Goal: Information Seeking & Learning: Learn about a topic

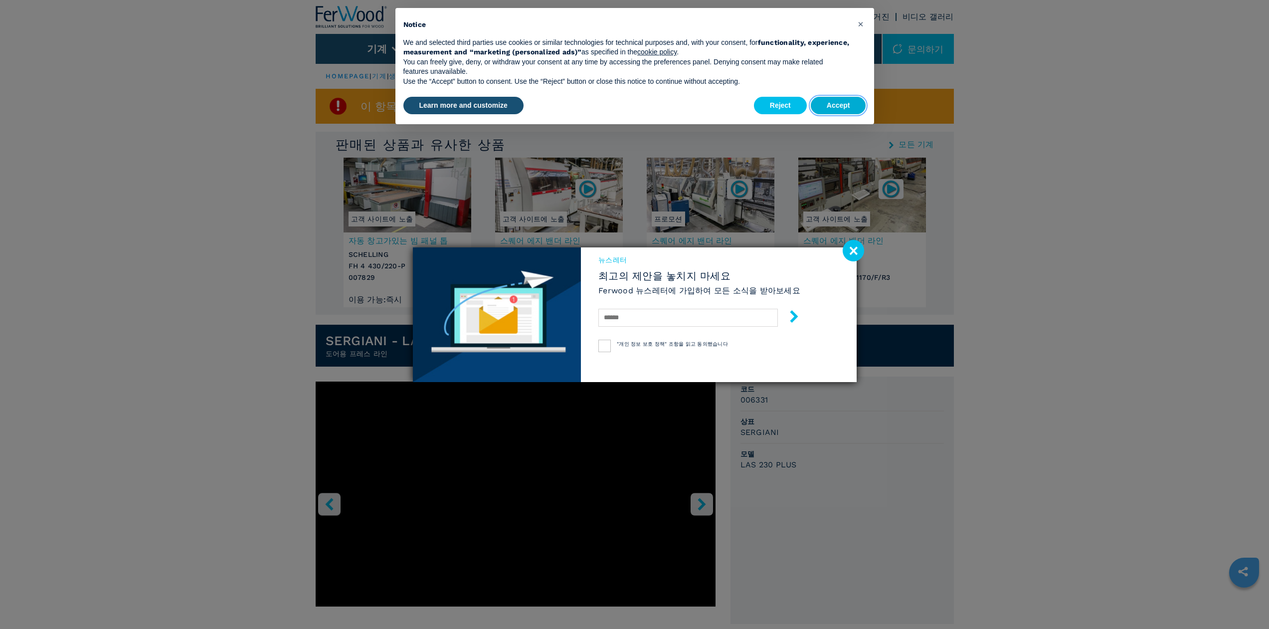
drag, startPoint x: 848, startPoint y: 102, endPoint x: 840, endPoint y: 116, distance: 16.3
click at [849, 102] on button "Accept" at bounding box center [838, 106] width 55 height 18
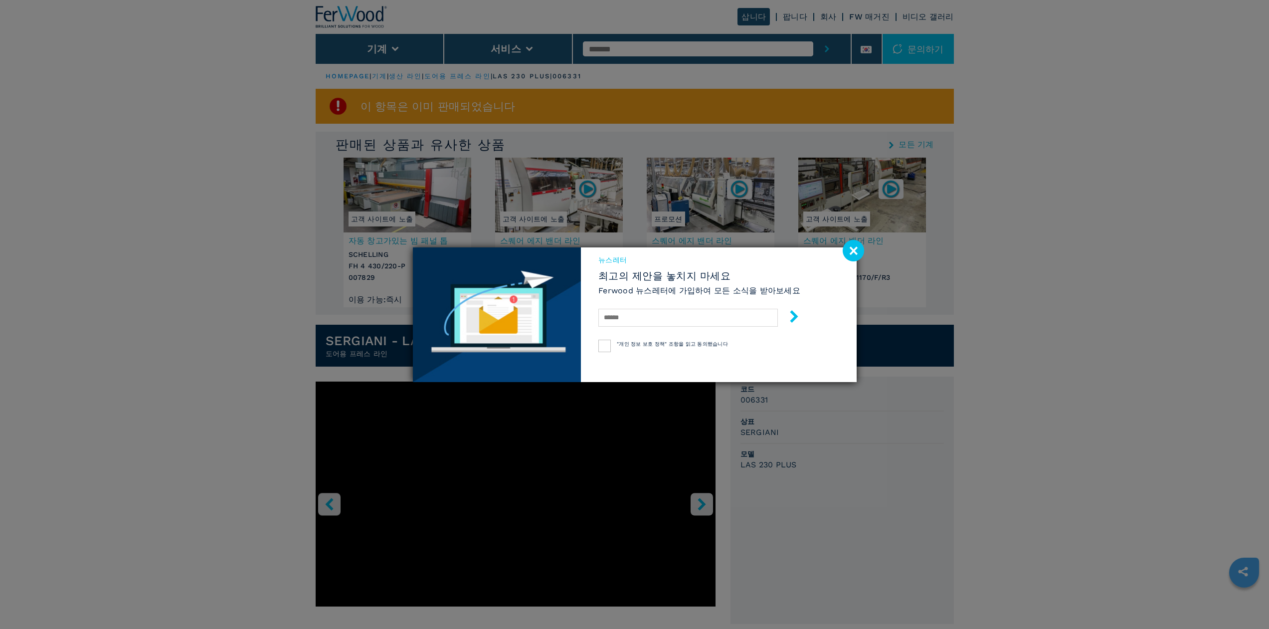
click at [850, 247] on image at bounding box center [852, 250] width 21 height 21
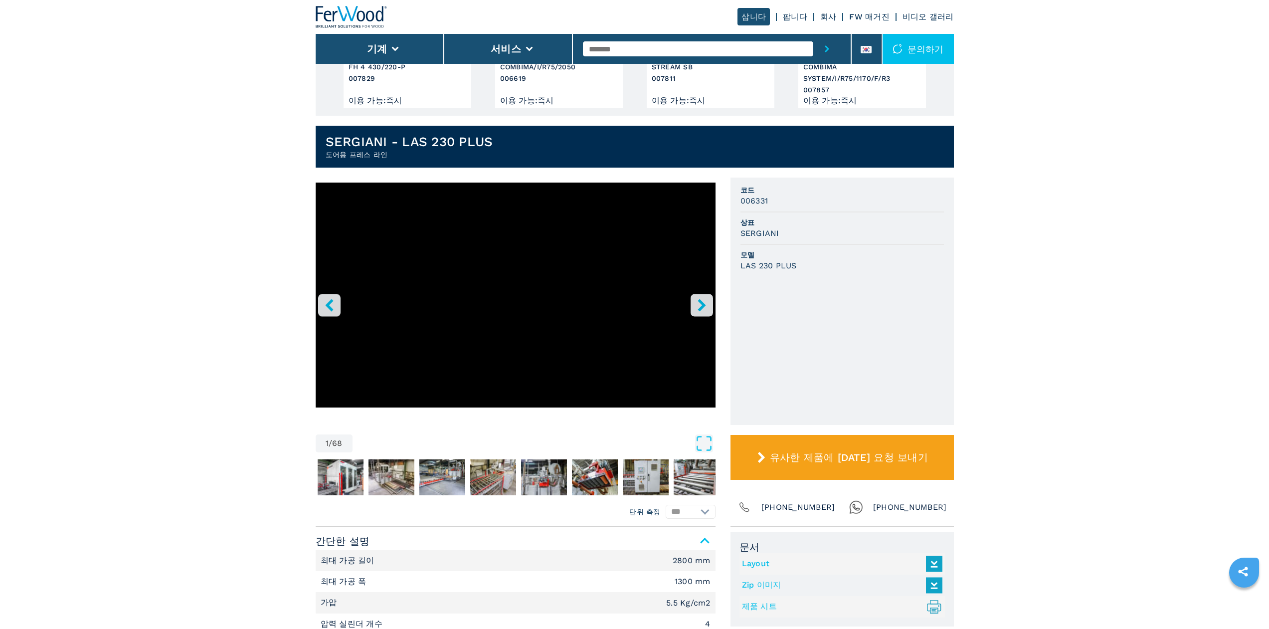
scroll to position [199, 0]
click at [702, 300] on icon "right-button" at bounding box center [701, 304] width 12 height 12
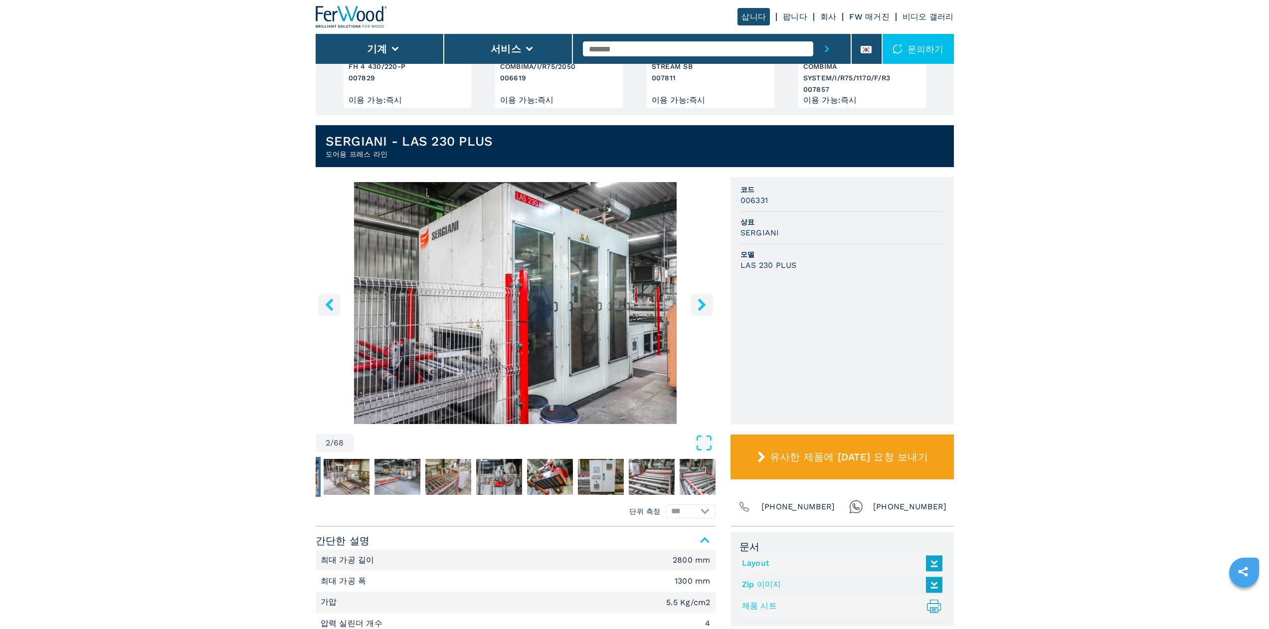
click at [702, 299] on icon "right-button" at bounding box center [701, 304] width 12 height 12
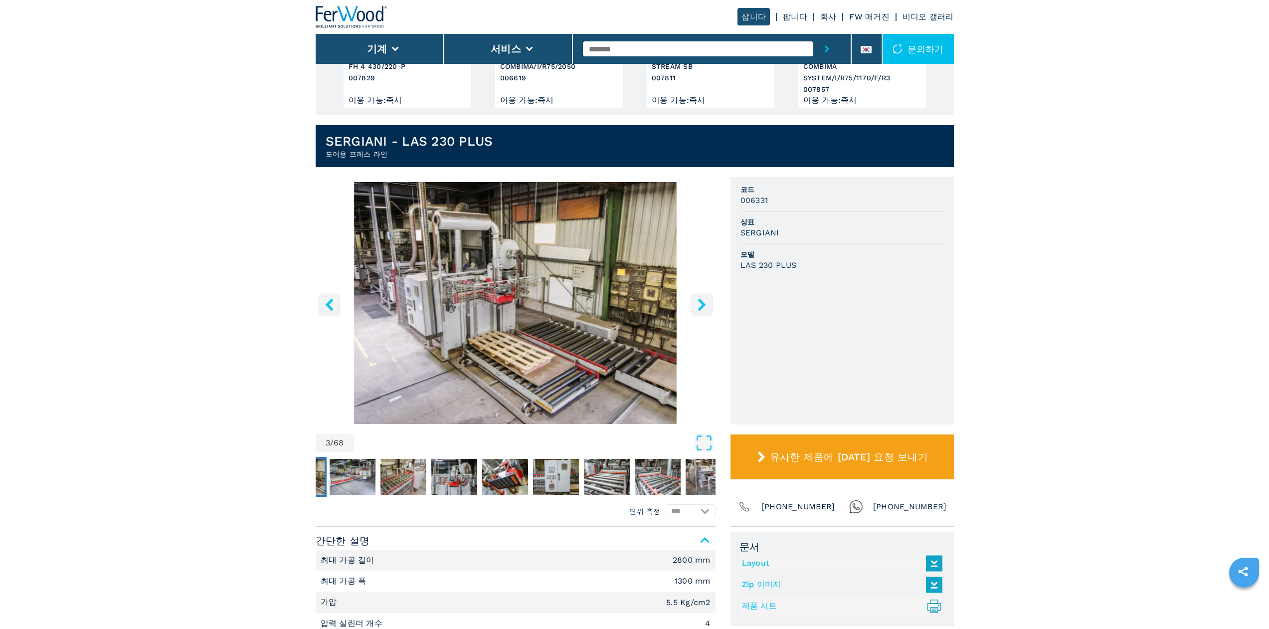
click at [702, 299] on icon "right-button" at bounding box center [701, 304] width 12 height 12
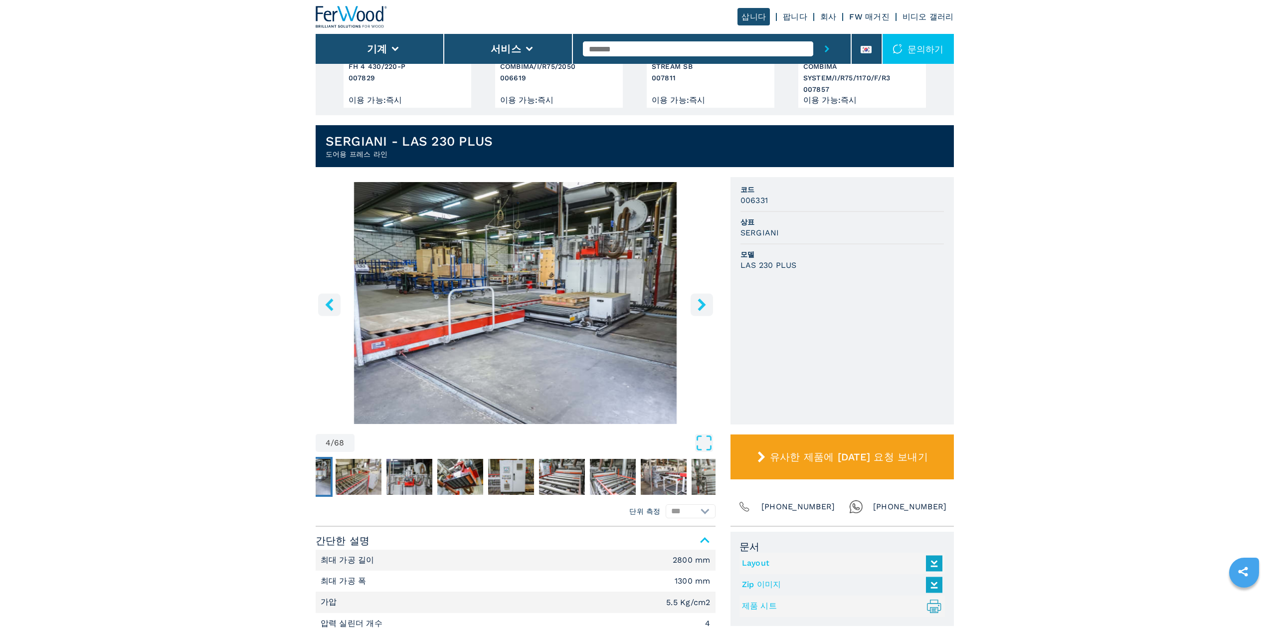
click at [702, 299] on icon "right-button" at bounding box center [701, 304] width 12 height 12
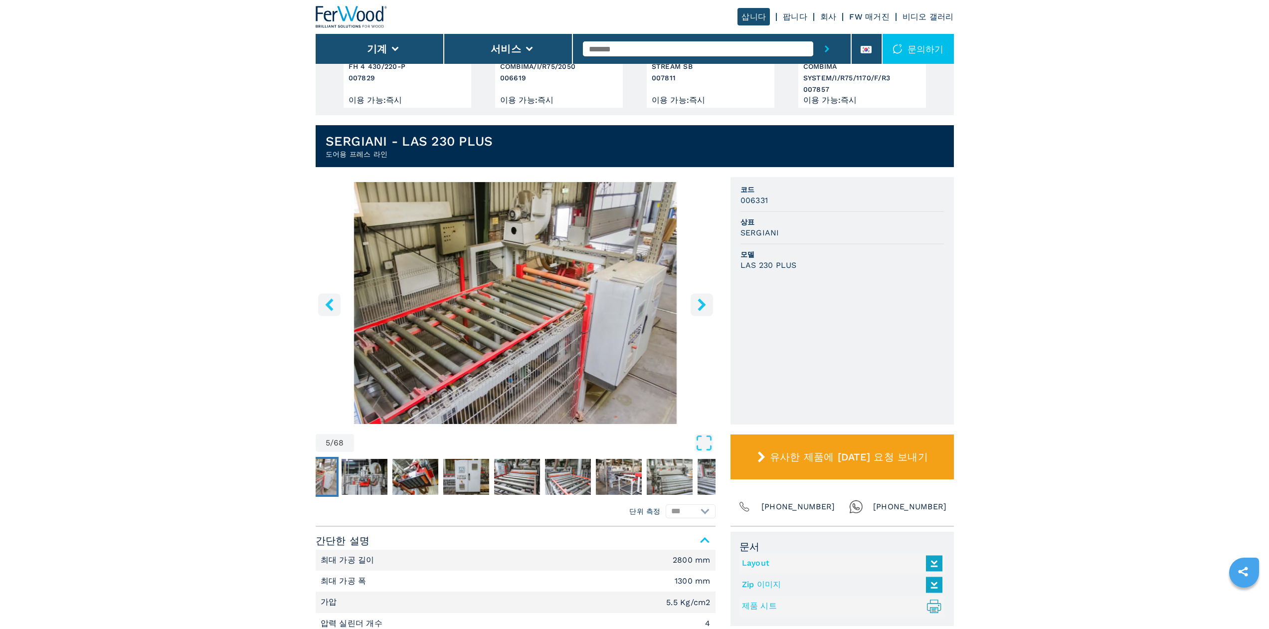
click at [702, 299] on icon "right-button" at bounding box center [701, 304] width 12 height 12
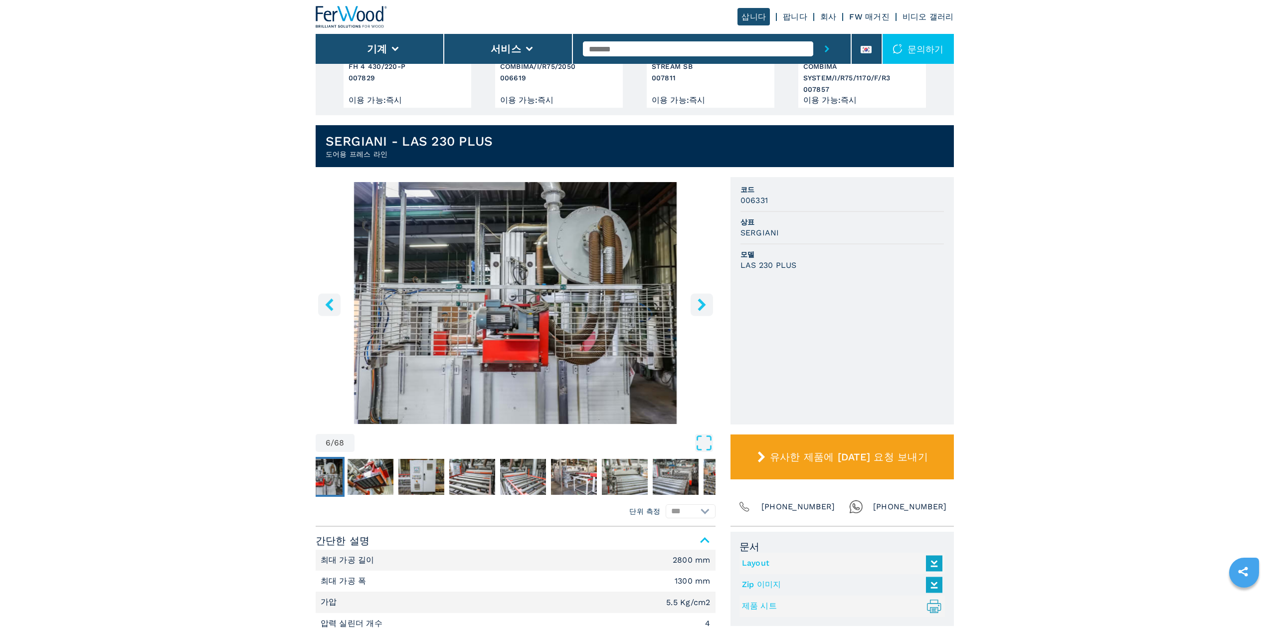
click at [702, 299] on icon "right-button" at bounding box center [701, 304] width 12 height 12
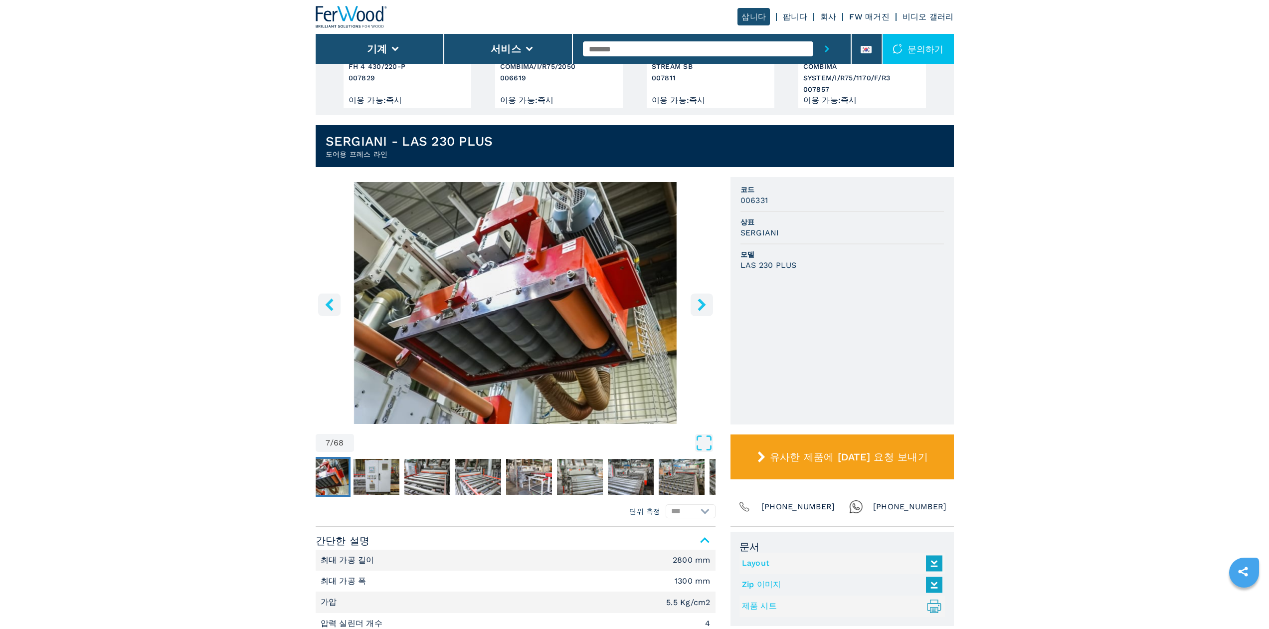
click at [702, 299] on icon "right-button" at bounding box center [701, 304] width 12 height 12
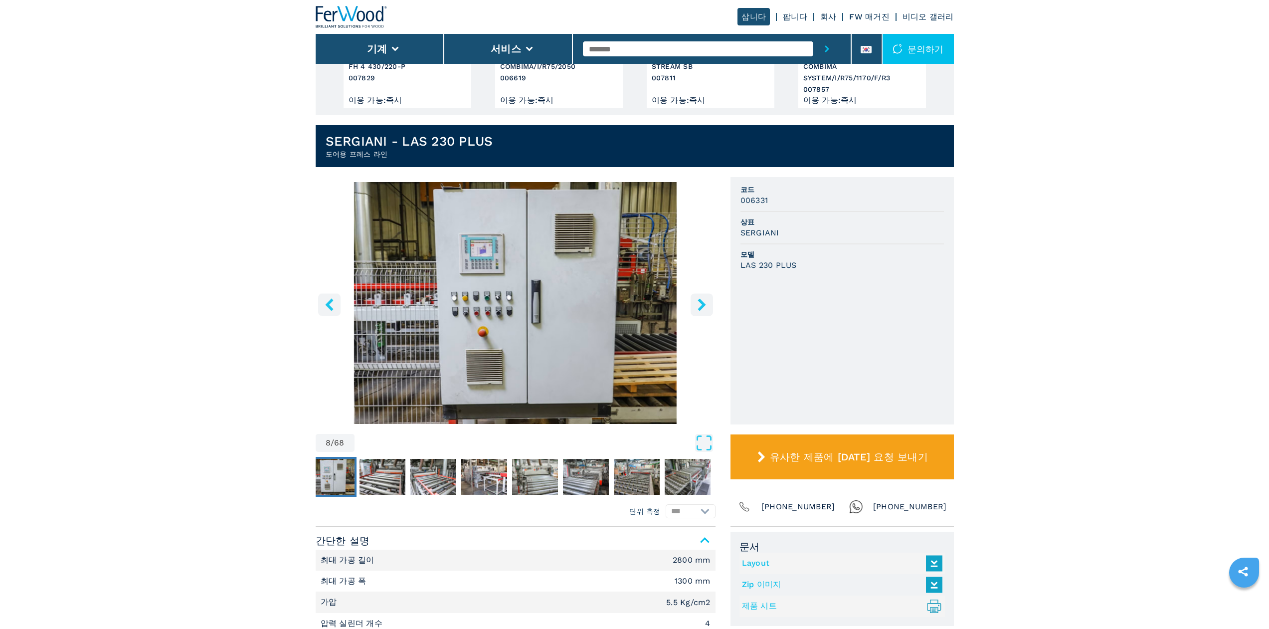
click at [702, 299] on icon "right-button" at bounding box center [701, 304] width 12 height 12
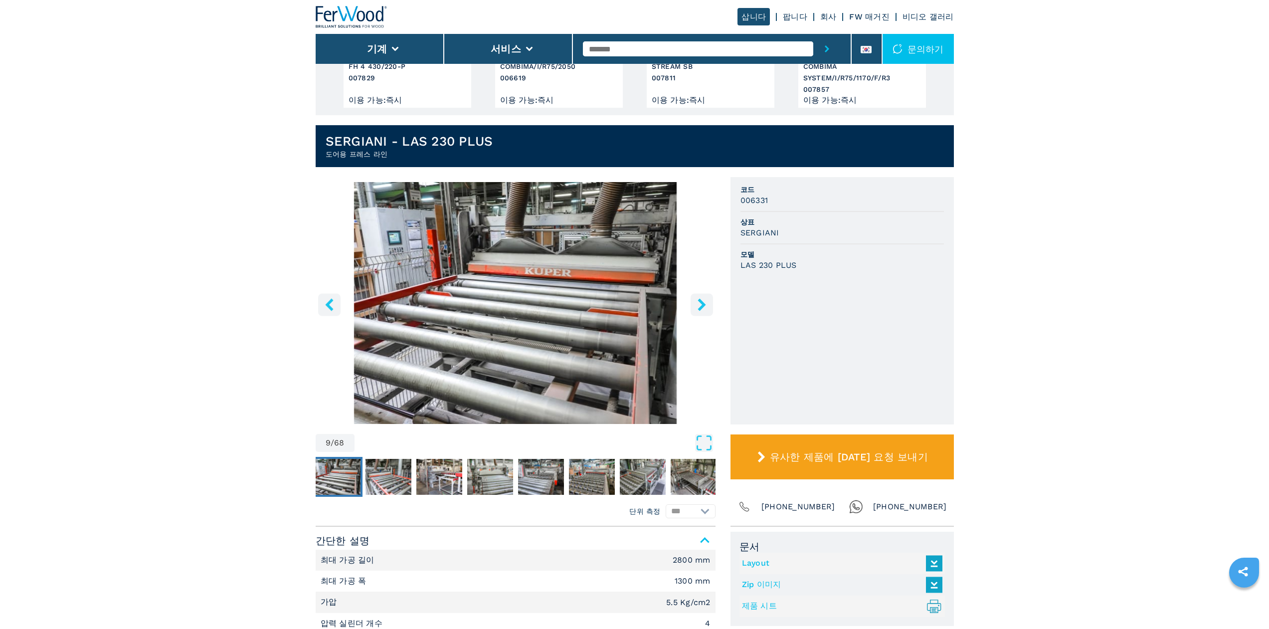
click at [702, 299] on icon "right-button" at bounding box center [701, 304] width 12 height 12
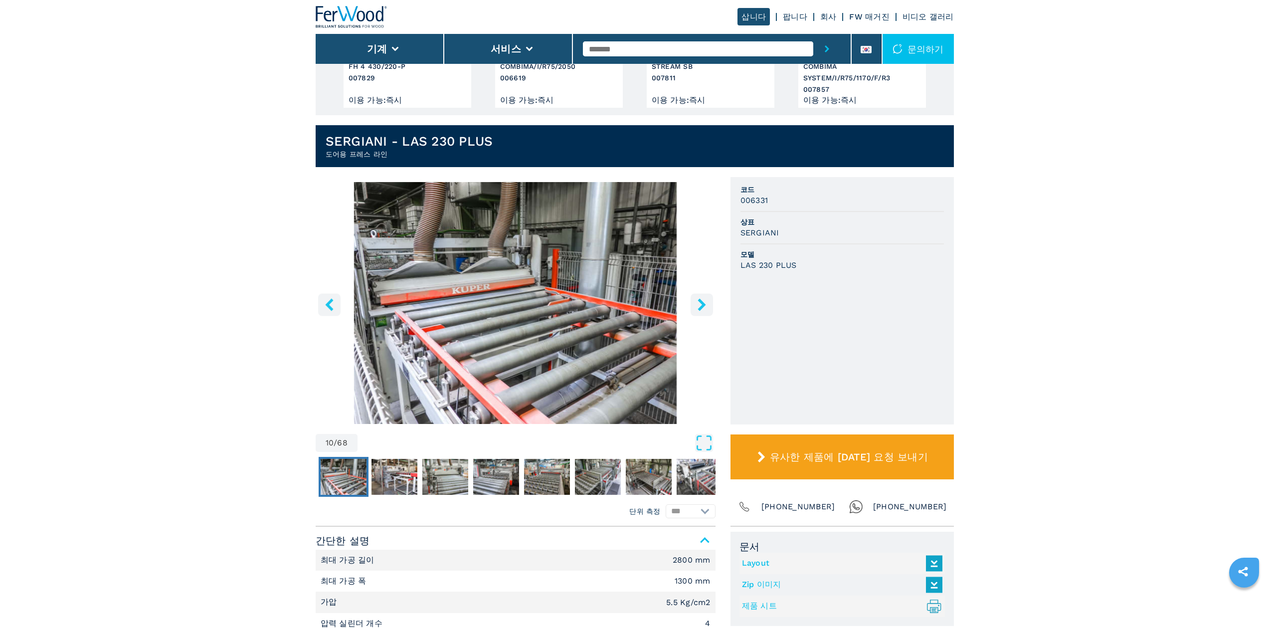
click at [702, 299] on icon "right-button" at bounding box center [701, 304] width 12 height 12
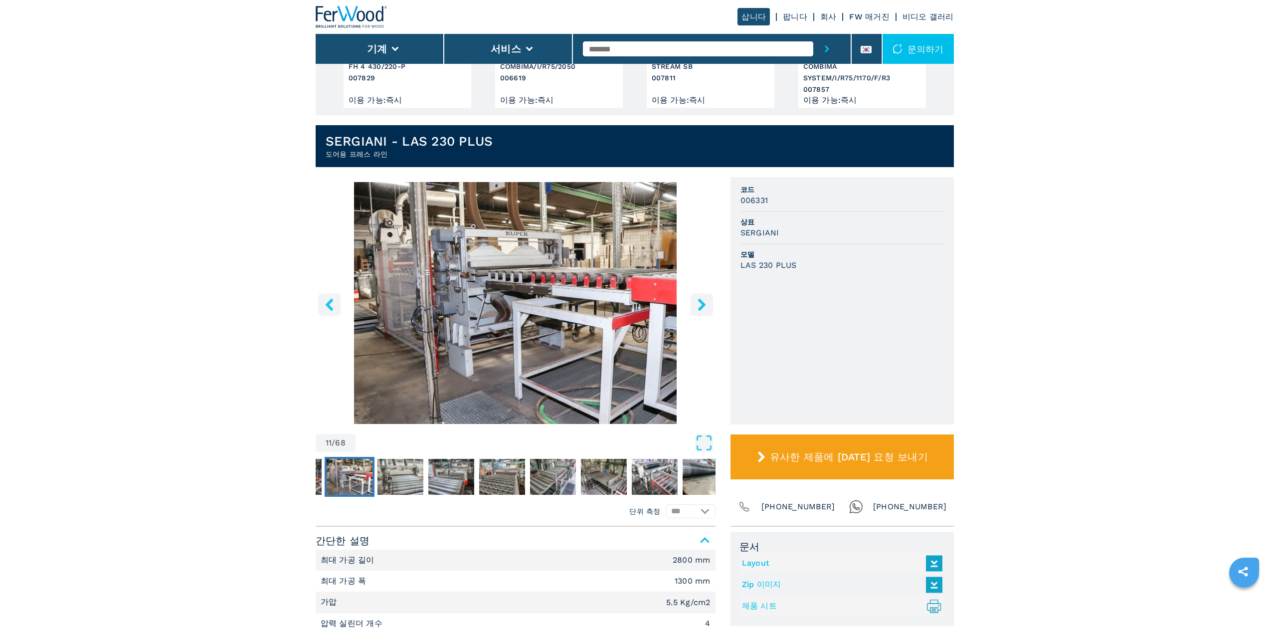
click at [702, 299] on icon "right-button" at bounding box center [701, 304] width 12 height 12
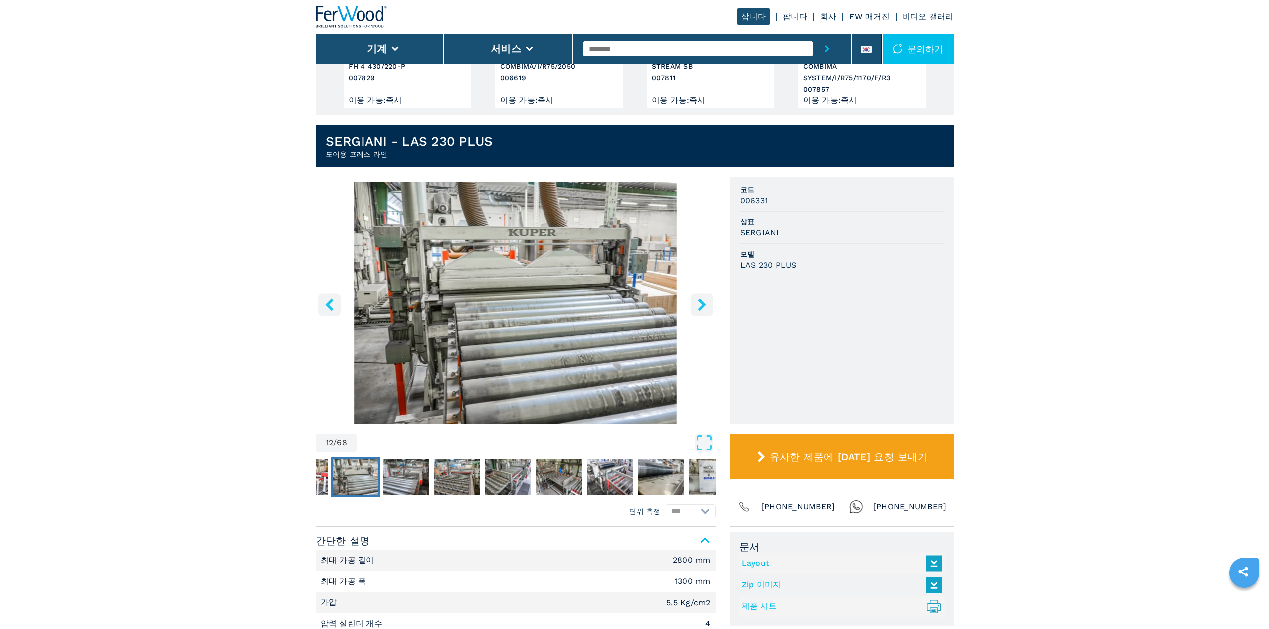
click at [702, 299] on icon "right-button" at bounding box center [701, 304] width 12 height 12
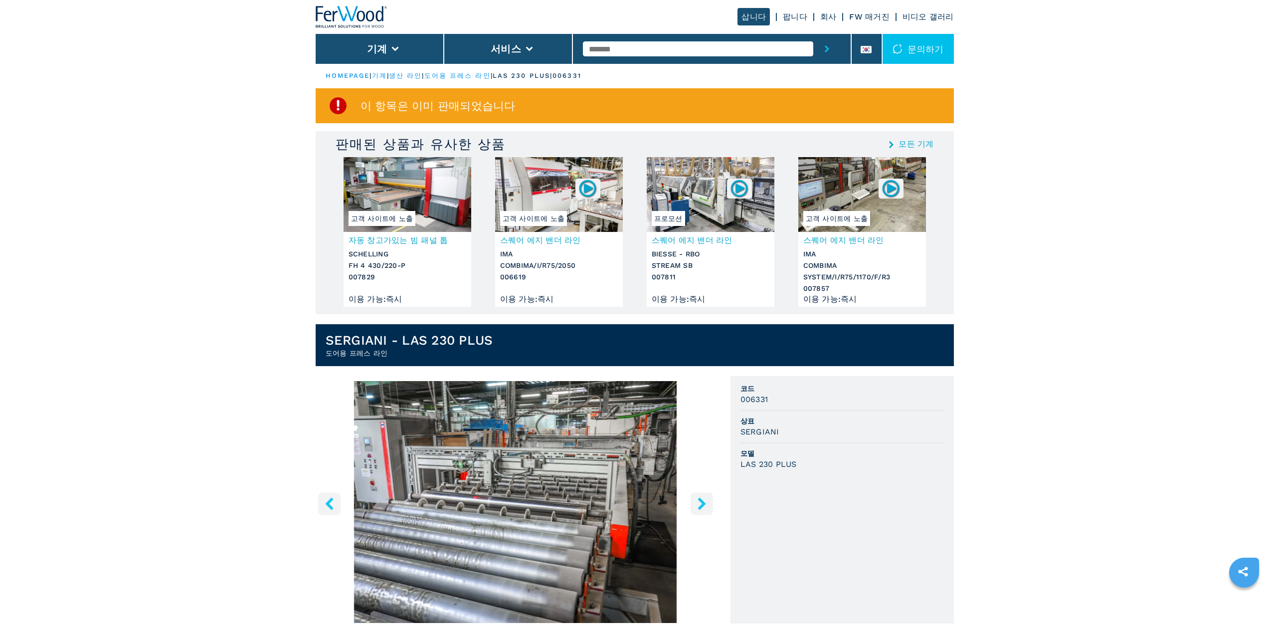
scroll to position [0, 0]
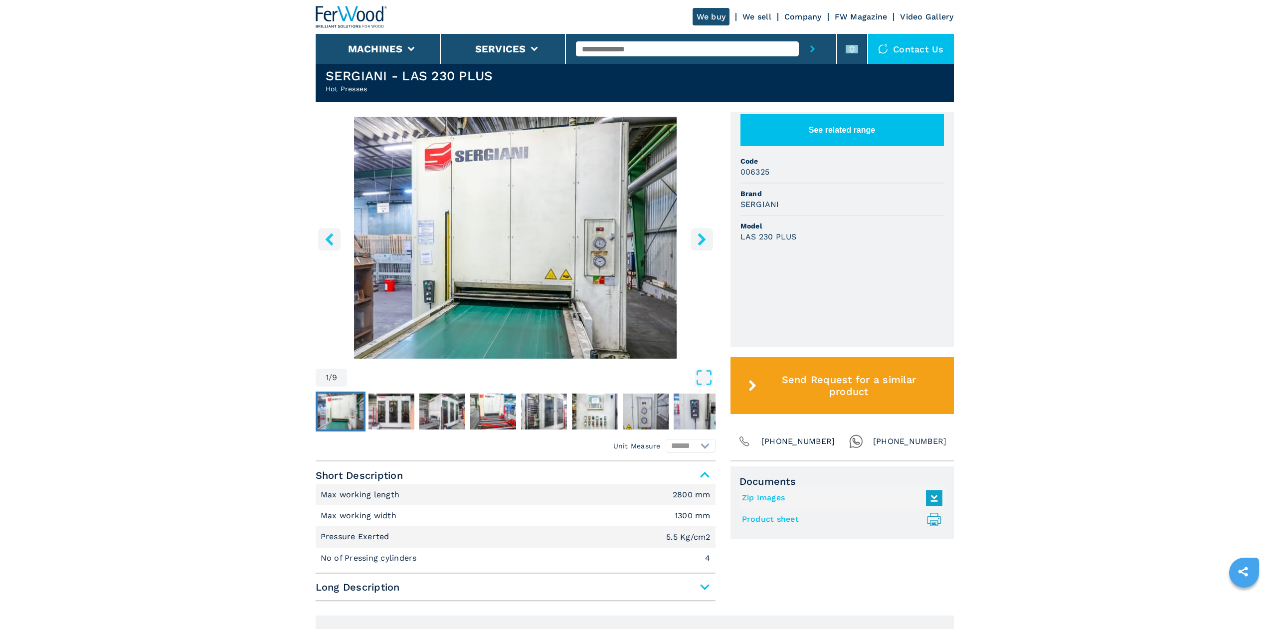
scroll to position [249, 0]
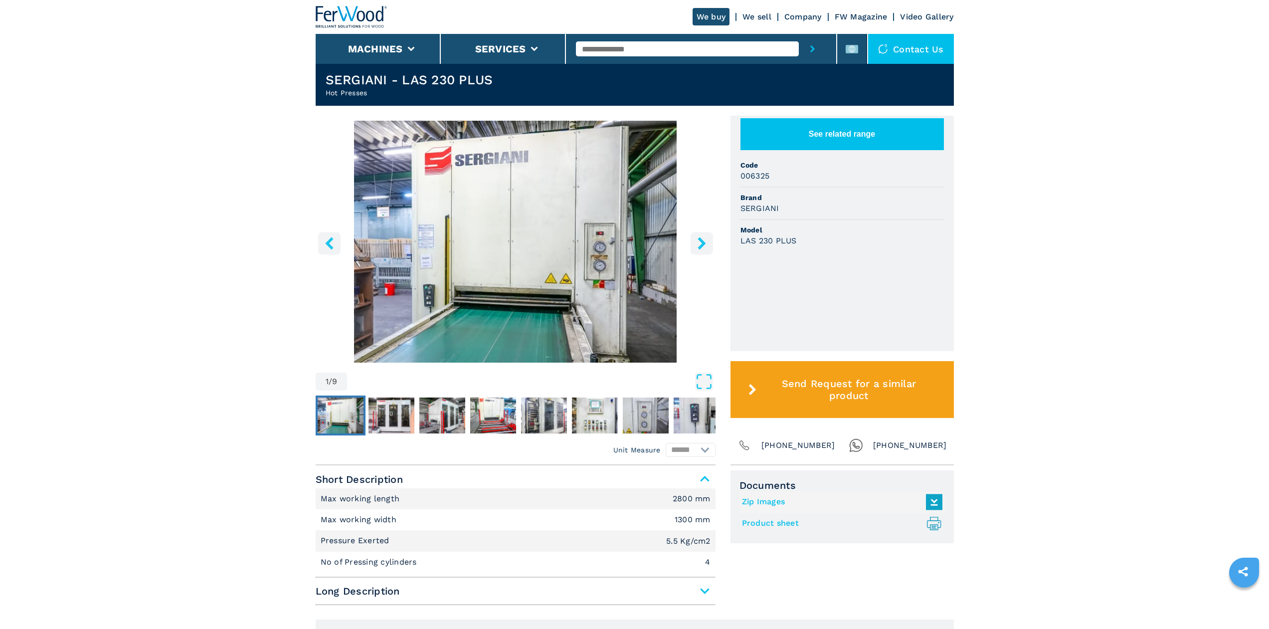
click at [696, 236] on button "right-button" at bounding box center [701, 243] width 22 height 22
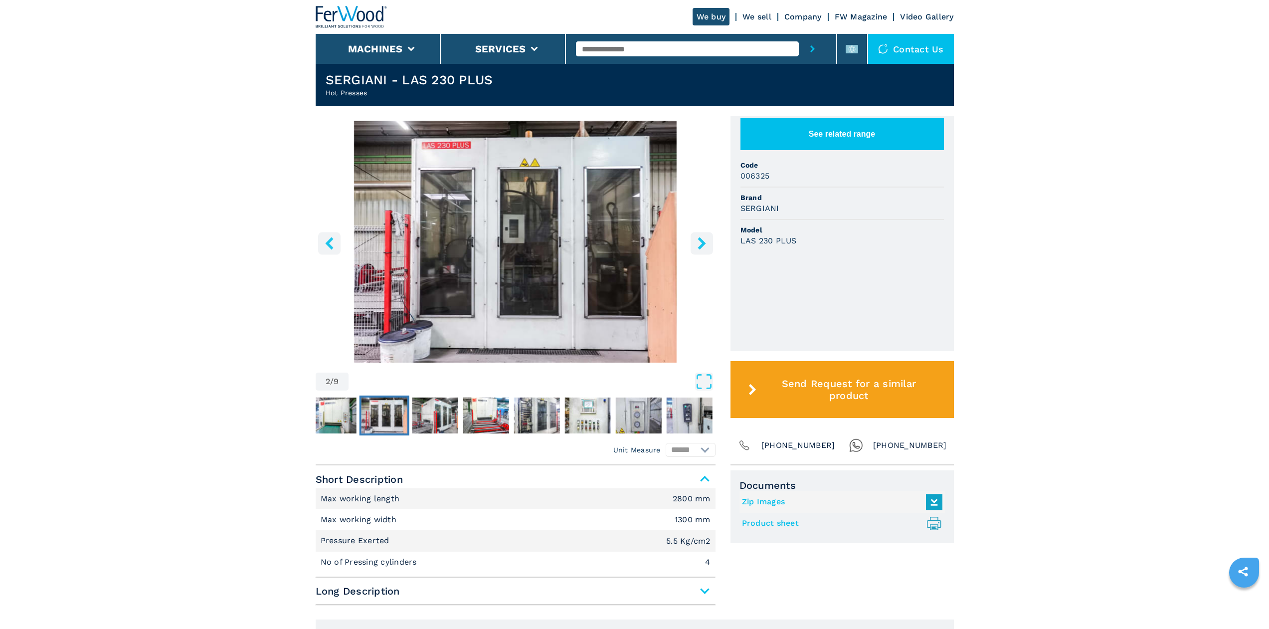
click at [696, 236] on button "right-button" at bounding box center [701, 243] width 22 height 22
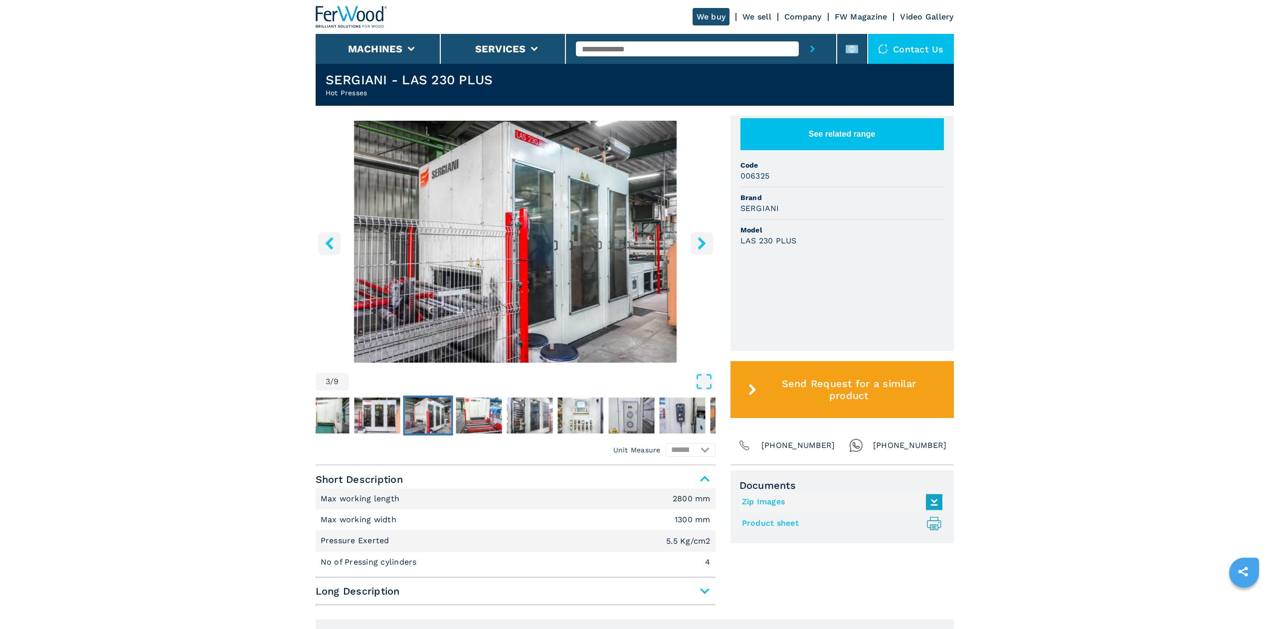
click at [696, 236] on button "right-button" at bounding box center [701, 243] width 22 height 22
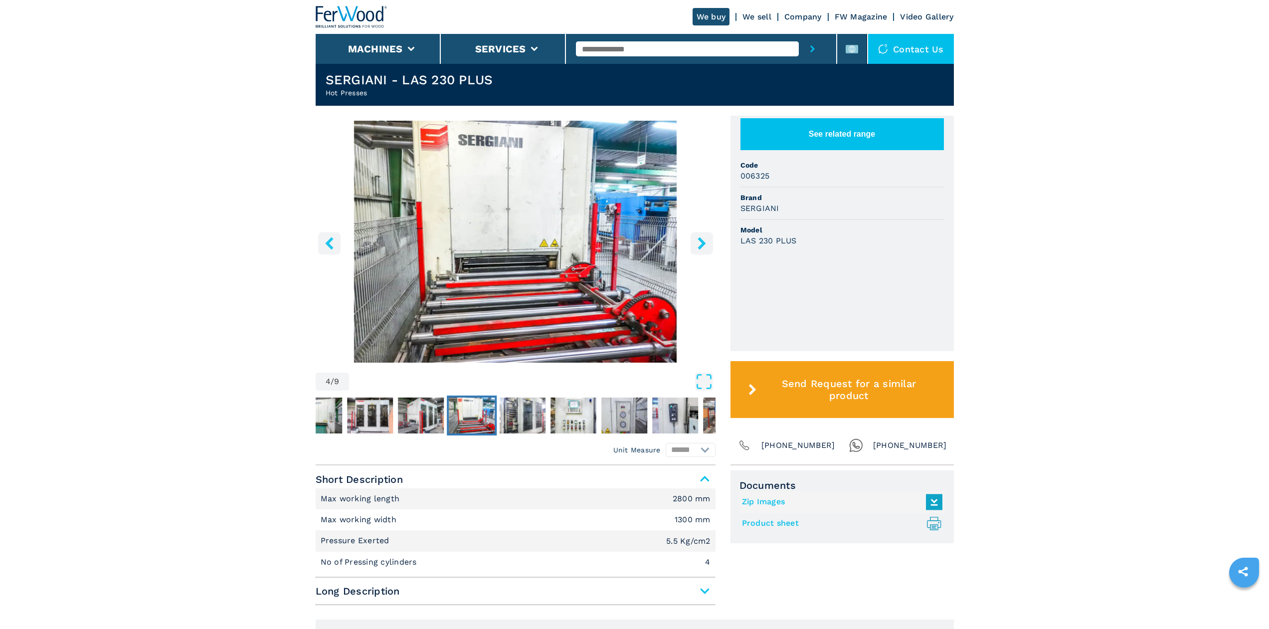
click at [696, 236] on button "right-button" at bounding box center [701, 243] width 22 height 22
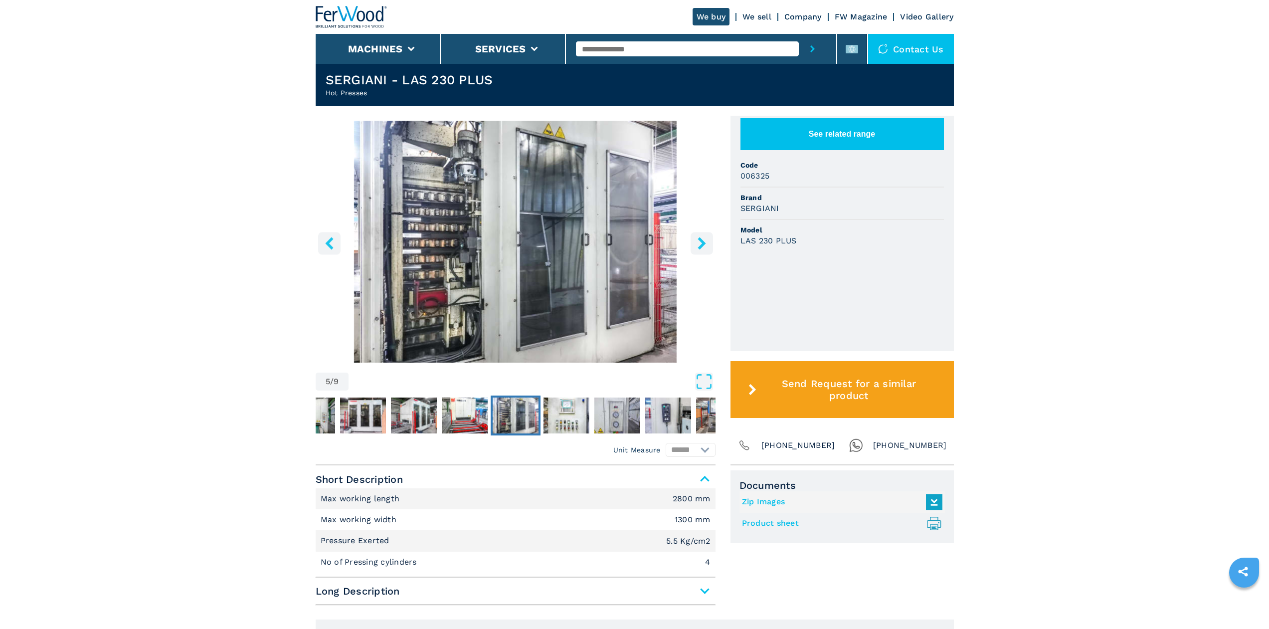
click at [696, 236] on button "right-button" at bounding box center [701, 243] width 22 height 22
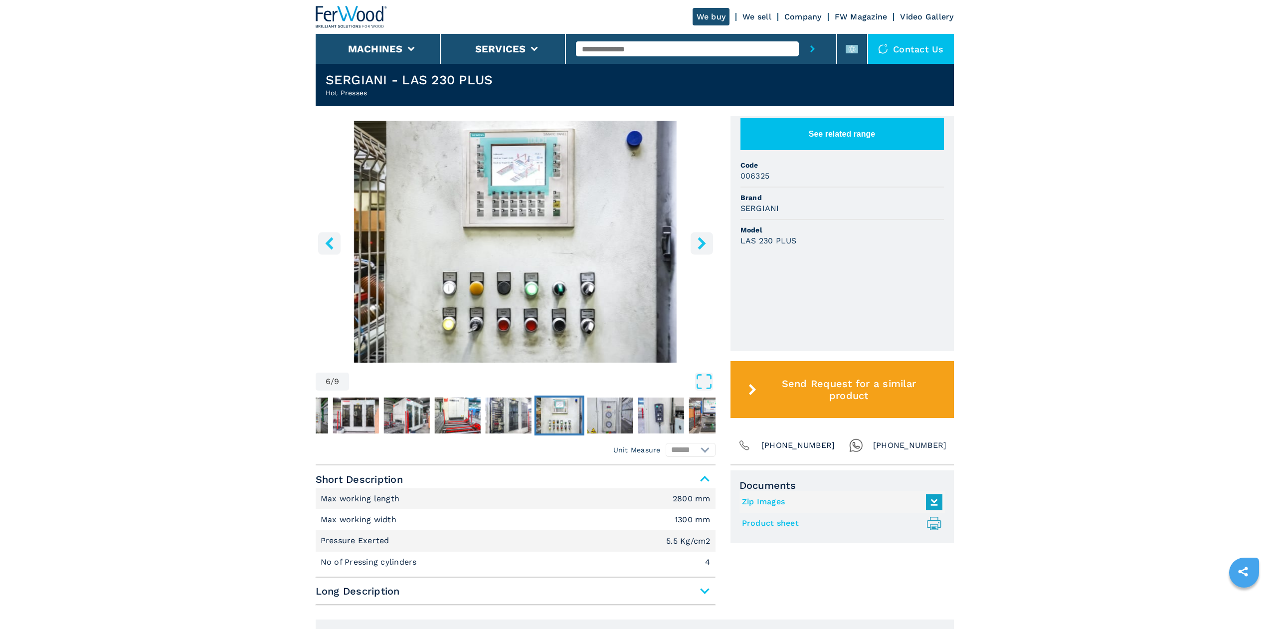
click at [696, 236] on button "right-button" at bounding box center [701, 243] width 22 height 22
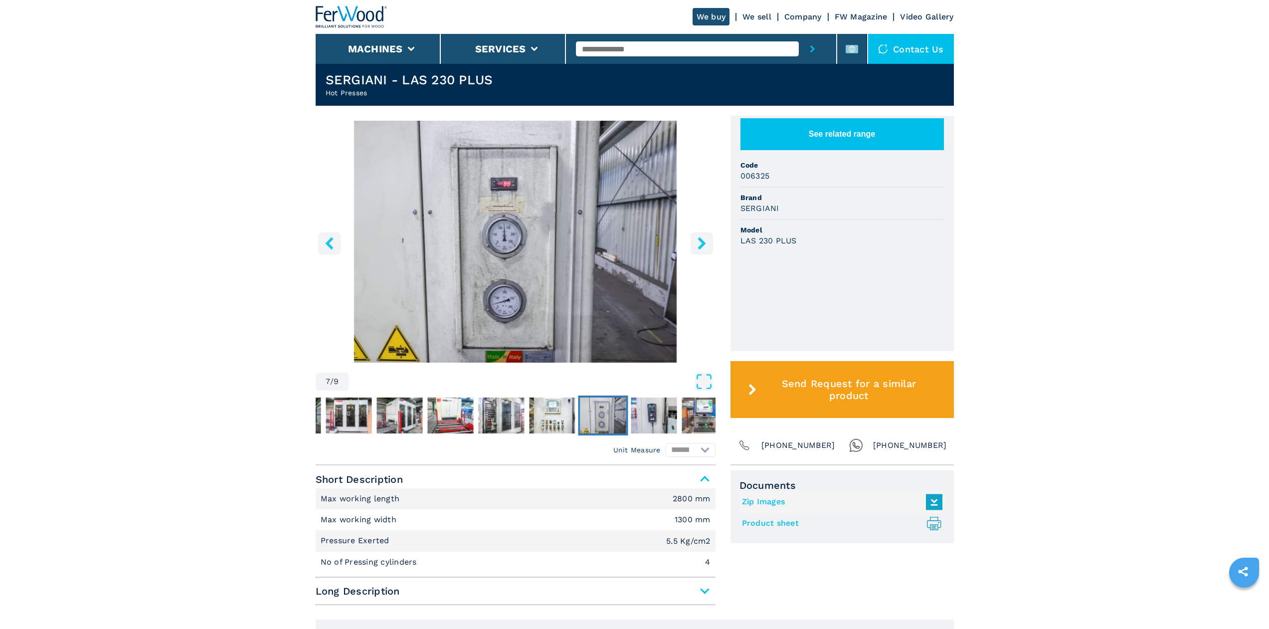
click at [696, 236] on button "right-button" at bounding box center [701, 243] width 22 height 22
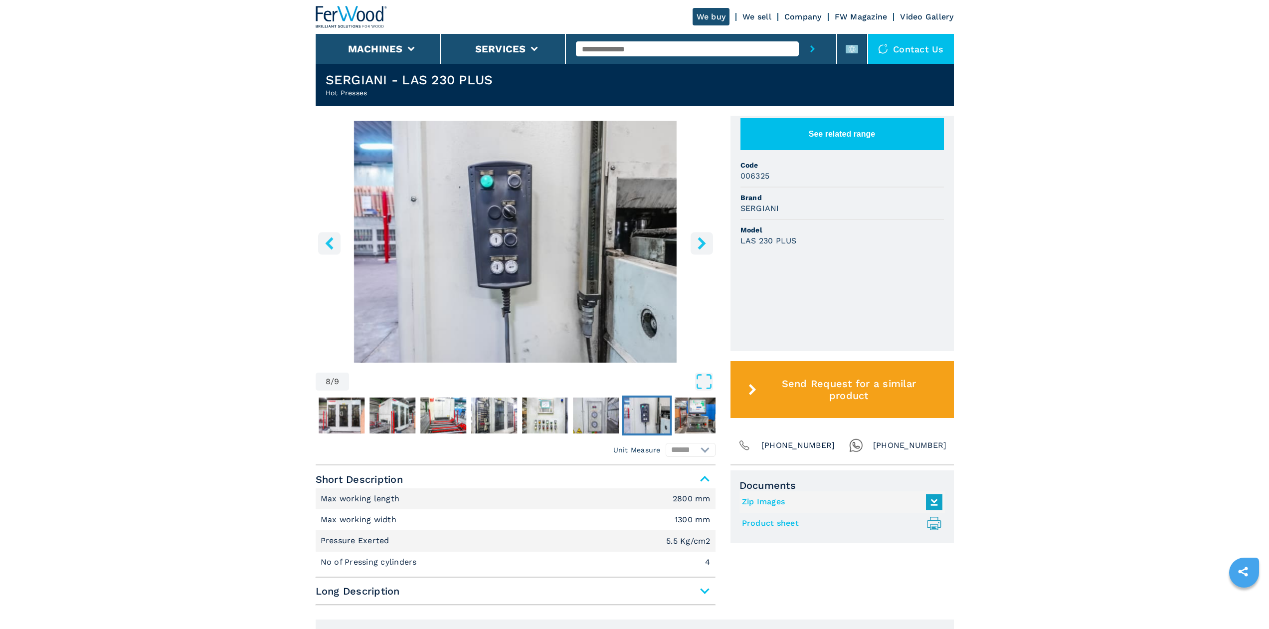
click at [701, 242] on icon "right-button" at bounding box center [701, 243] width 8 height 12
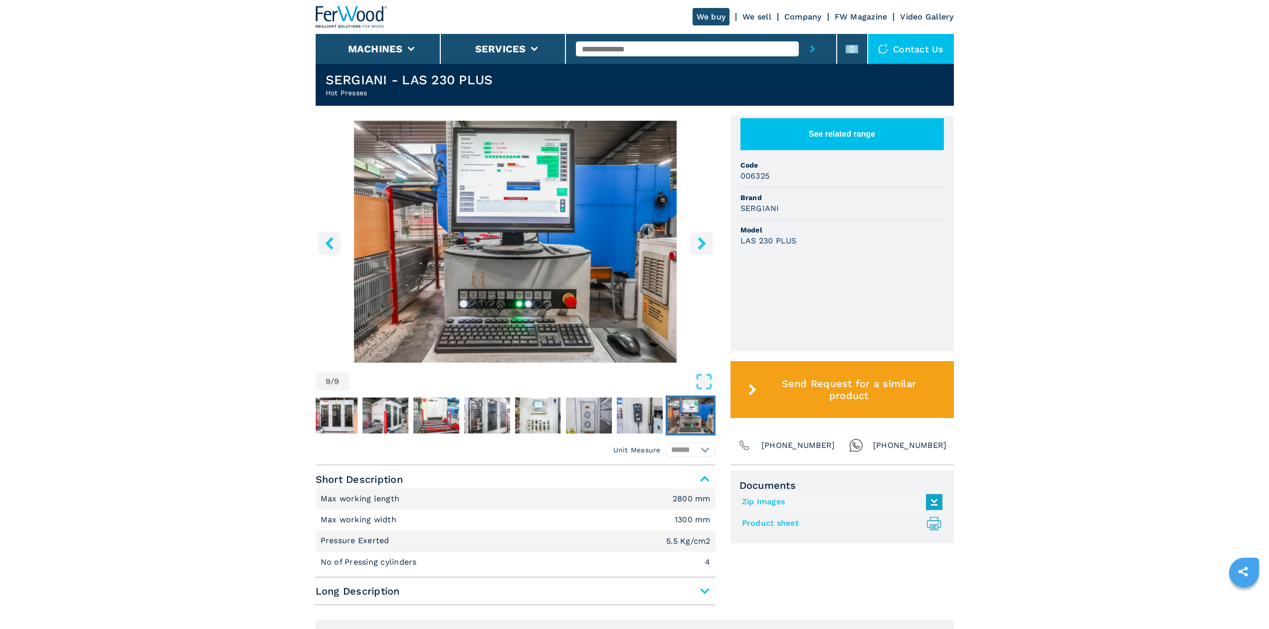
click at [701, 242] on icon "right-button" at bounding box center [701, 243] width 8 height 12
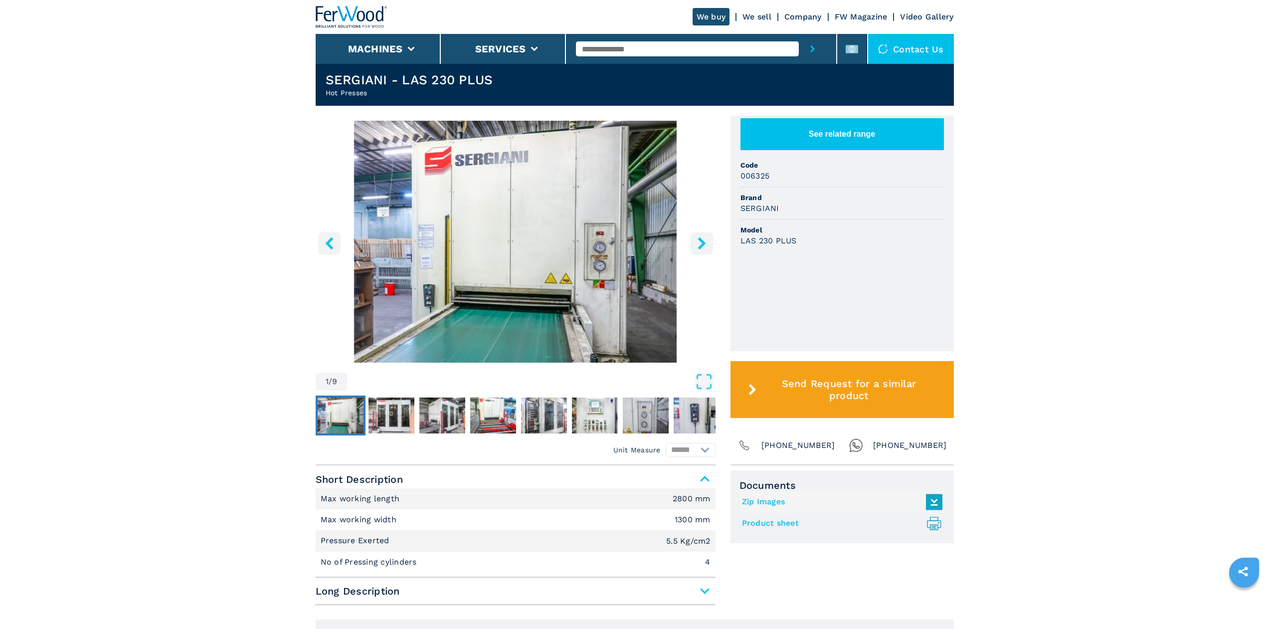
click at [701, 242] on icon "right-button" at bounding box center [701, 243] width 8 height 12
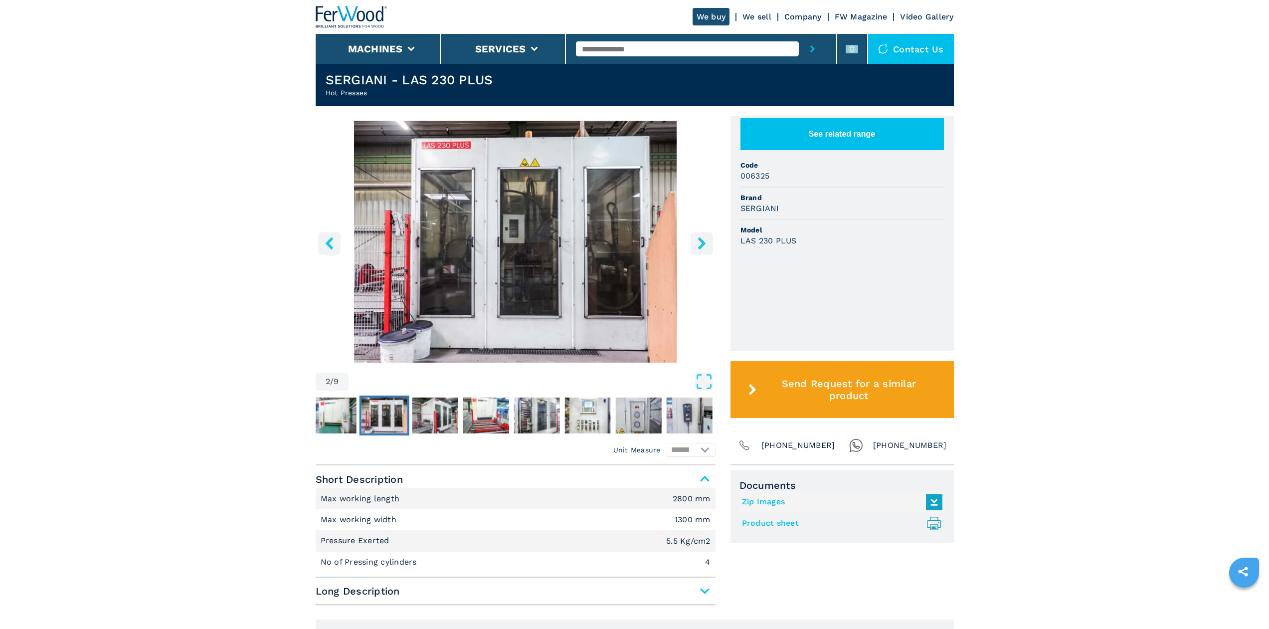
click at [701, 242] on icon "right-button" at bounding box center [701, 243] width 8 height 12
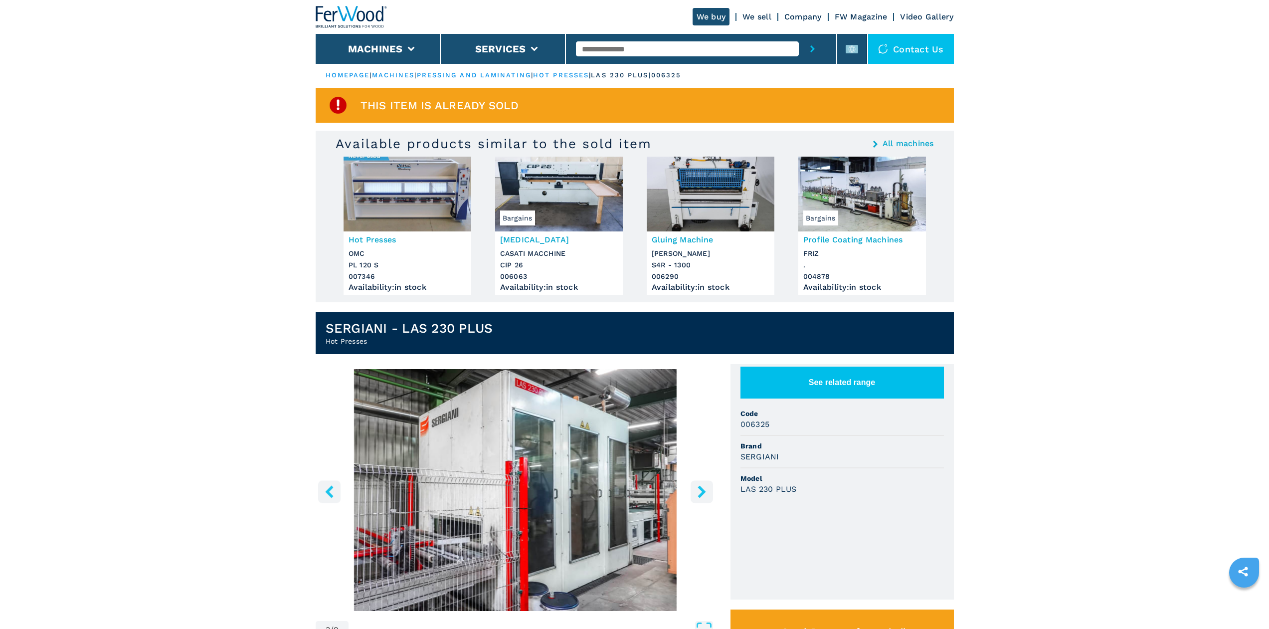
scroll to position [0, 0]
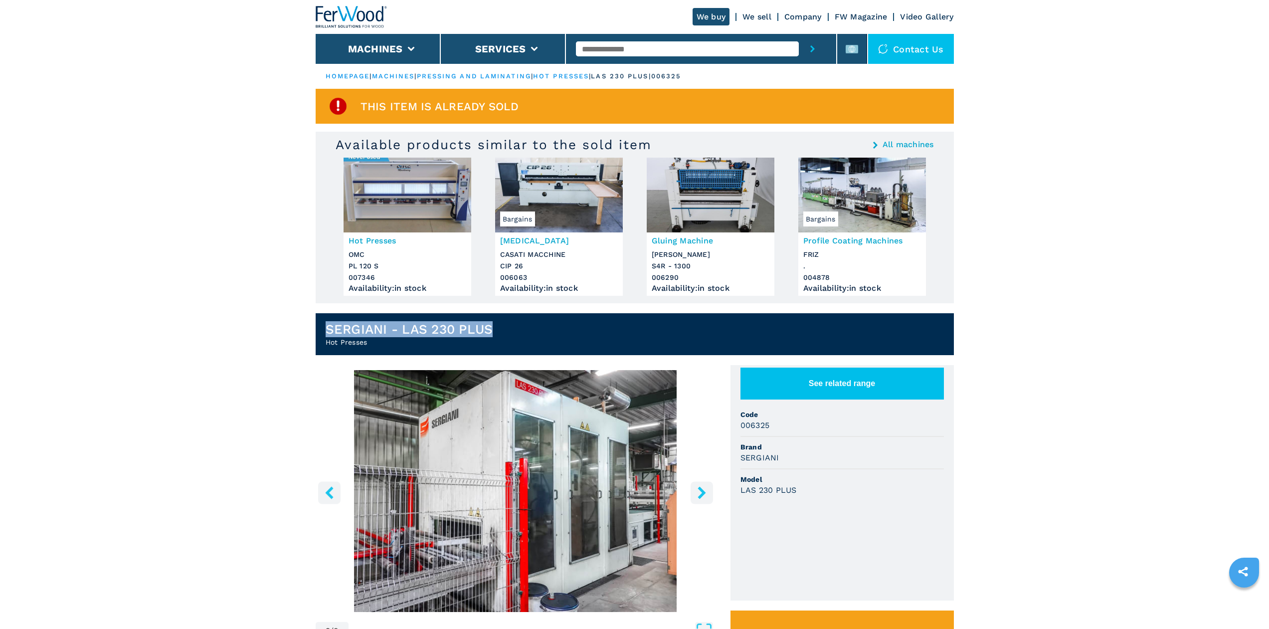
drag, startPoint x: 504, startPoint y: 328, endPoint x: 321, endPoint y: 326, distance: 184.0
click at [321, 326] on header "SERGIANI - LAS 230 PLUS Hot Presses" at bounding box center [635, 334] width 638 height 42
copy h1 "SERGIANI - LAS 230 PLUS"
click at [613, 47] on input "text" at bounding box center [687, 48] width 223 height 15
paste input "**********"
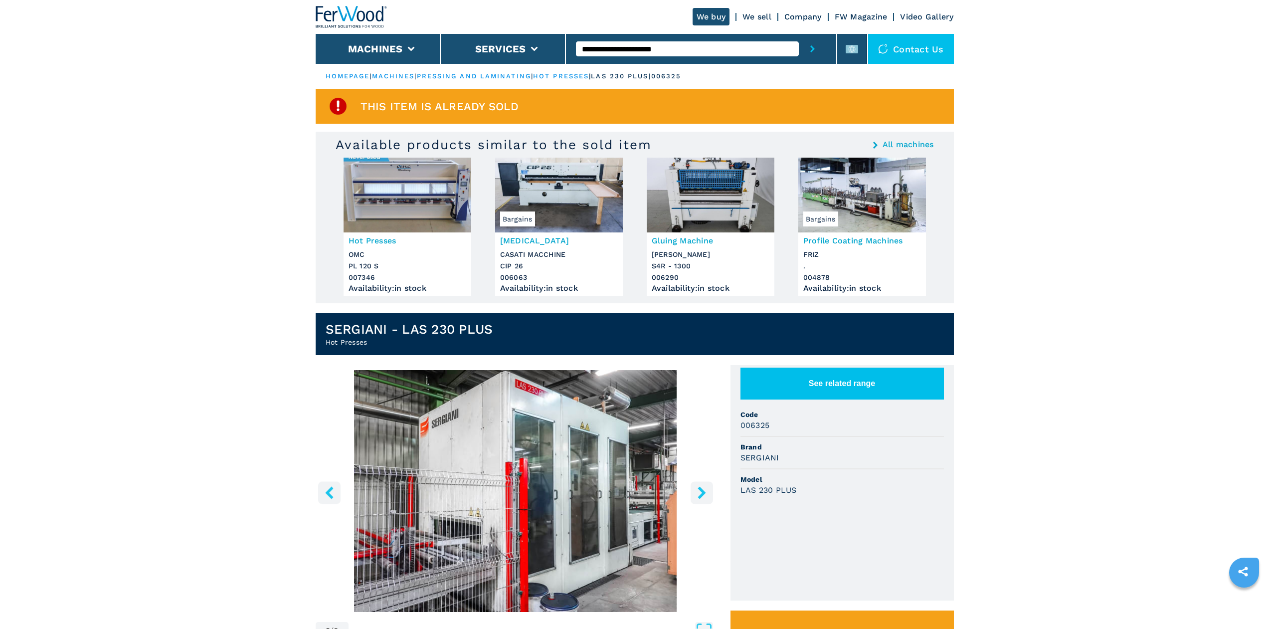
type input "**********"
click at [906, 48] on div "Contact us" at bounding box center [911, 49] width 86 height 30
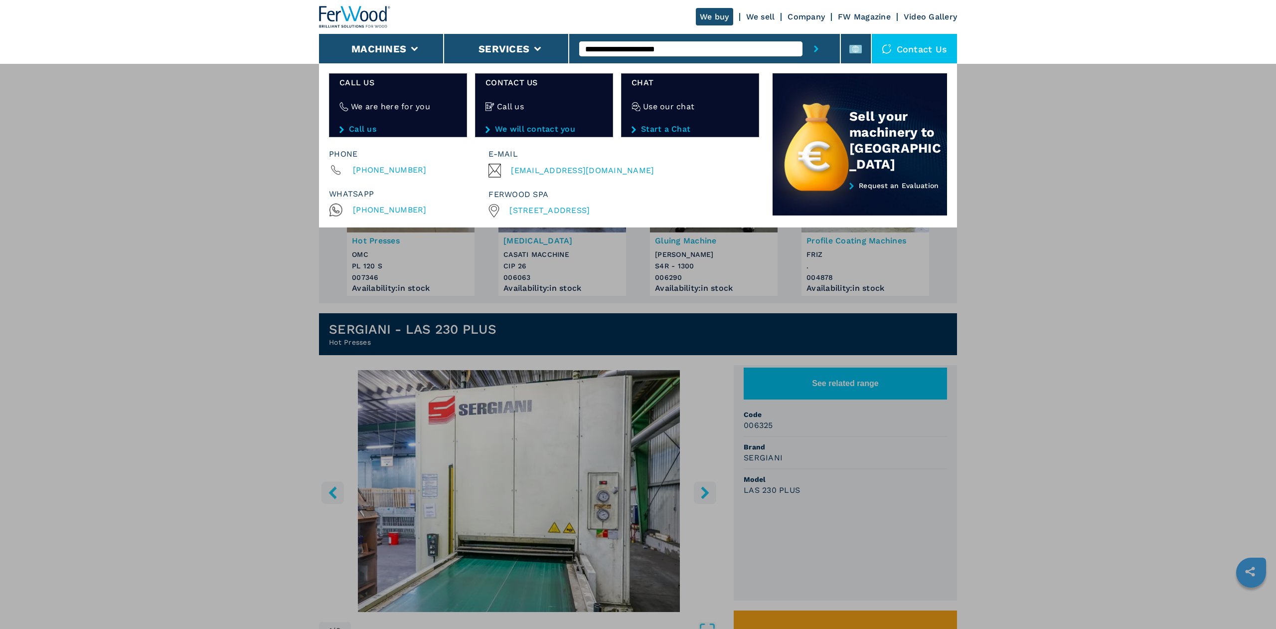
click at [816, 48] on icon "submit-button" at bounding box center [816, 48] width 4 height 7
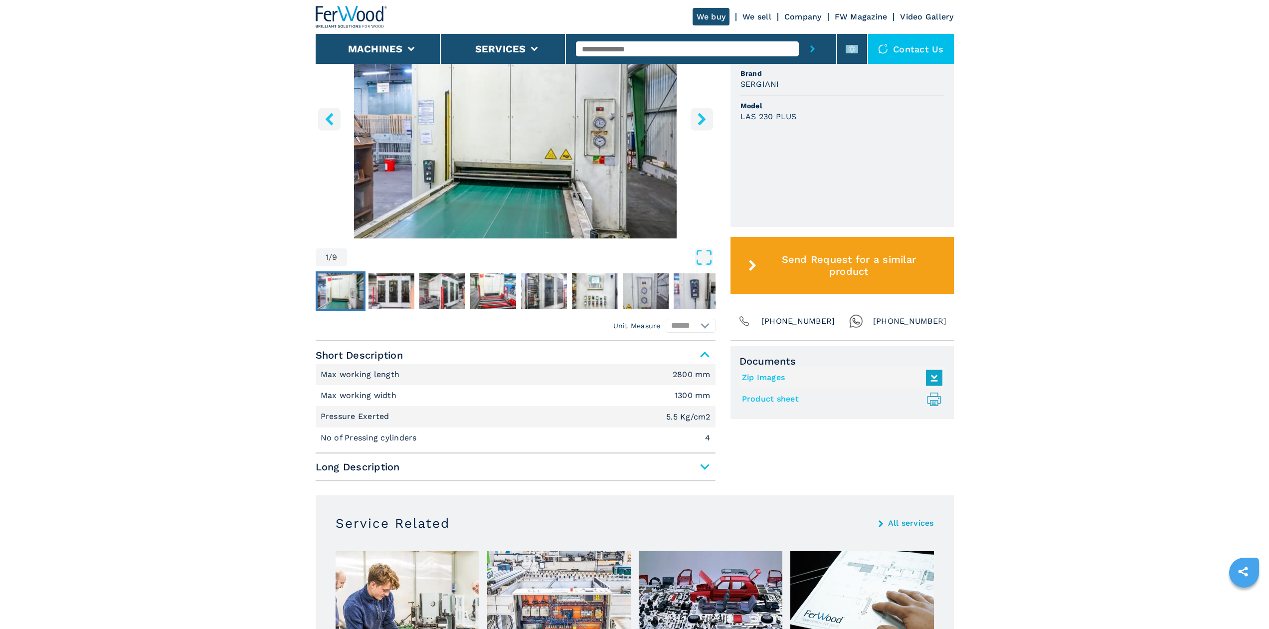
scroll to position [365, 0]
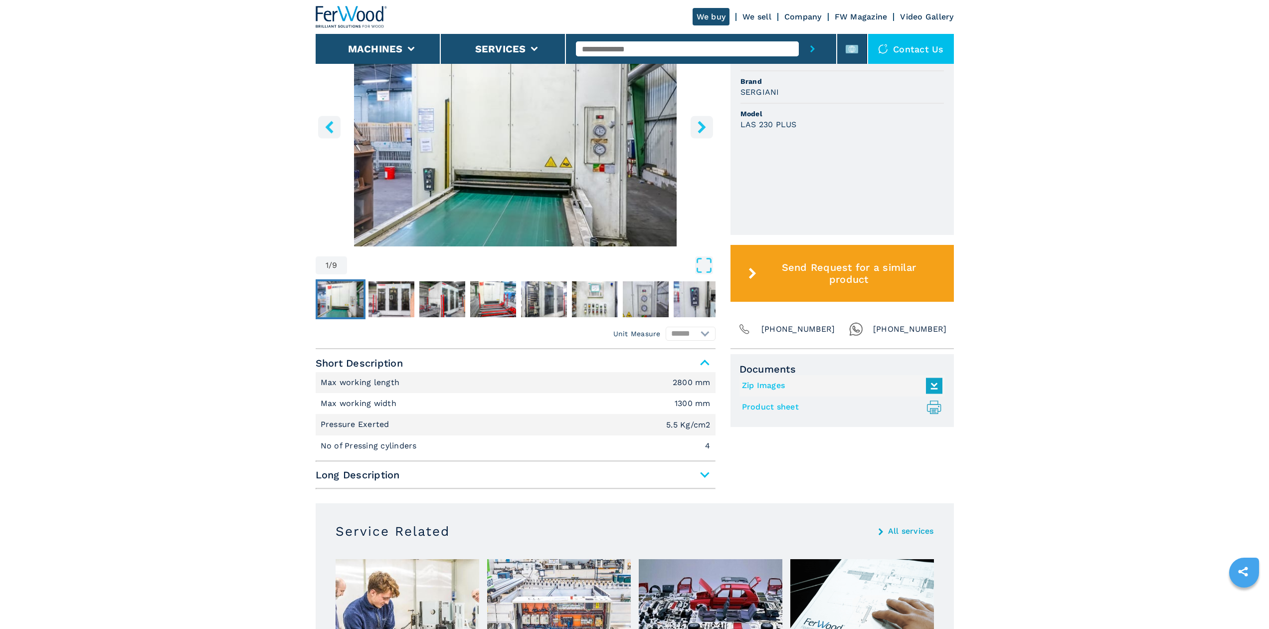
click at [706, 468] on span "Long Description" at bounding box center [516, 475] width 400 height 18
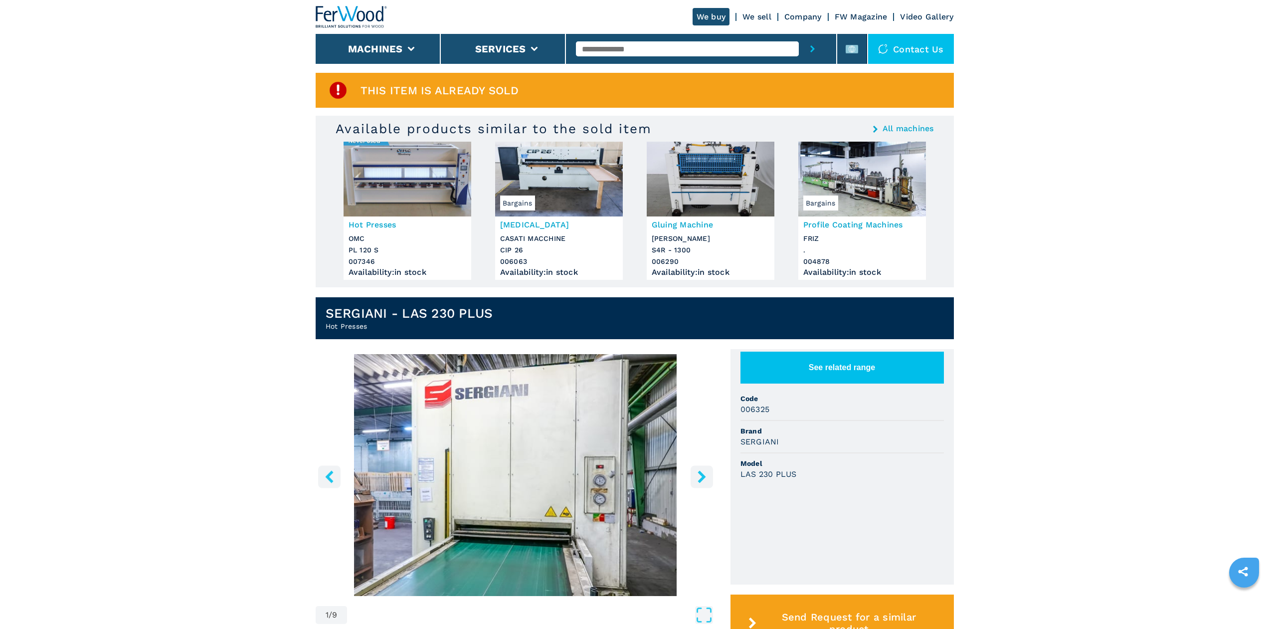
scroll to position [0, 0]
